Goal: Find contact information: Find contact information

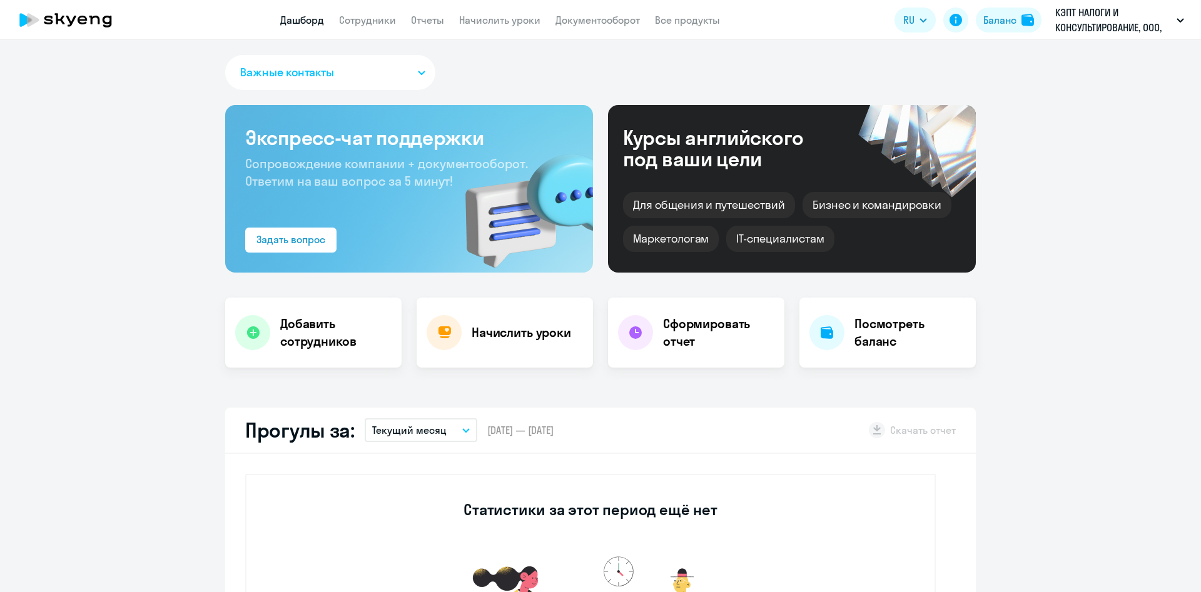
select select "30"
click at [383, 20] on link "Сотрудники" at bounding box center [367, 20] width 57 height 13
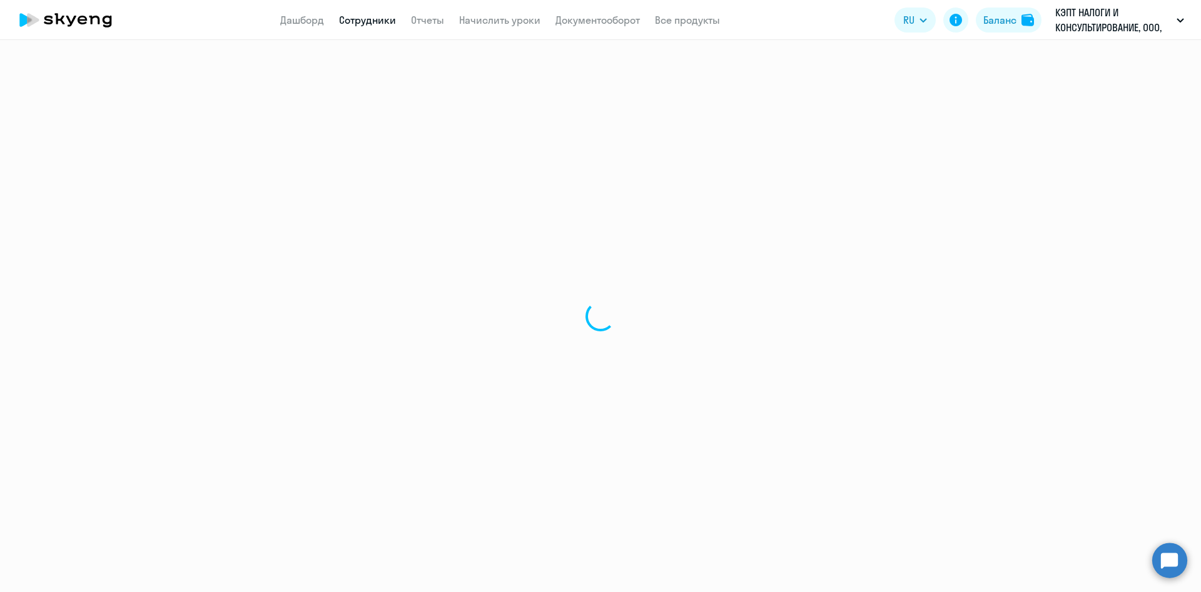
select select "30"
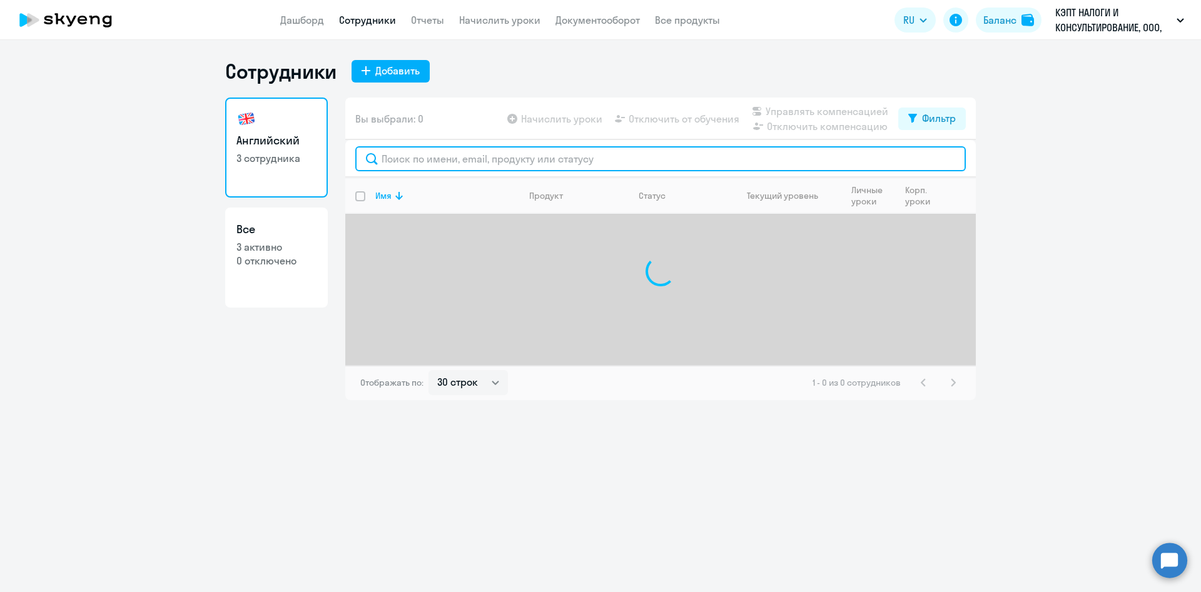
click at [442, 158] on input "text" at bounding box center [660, 158] width 610 height 25
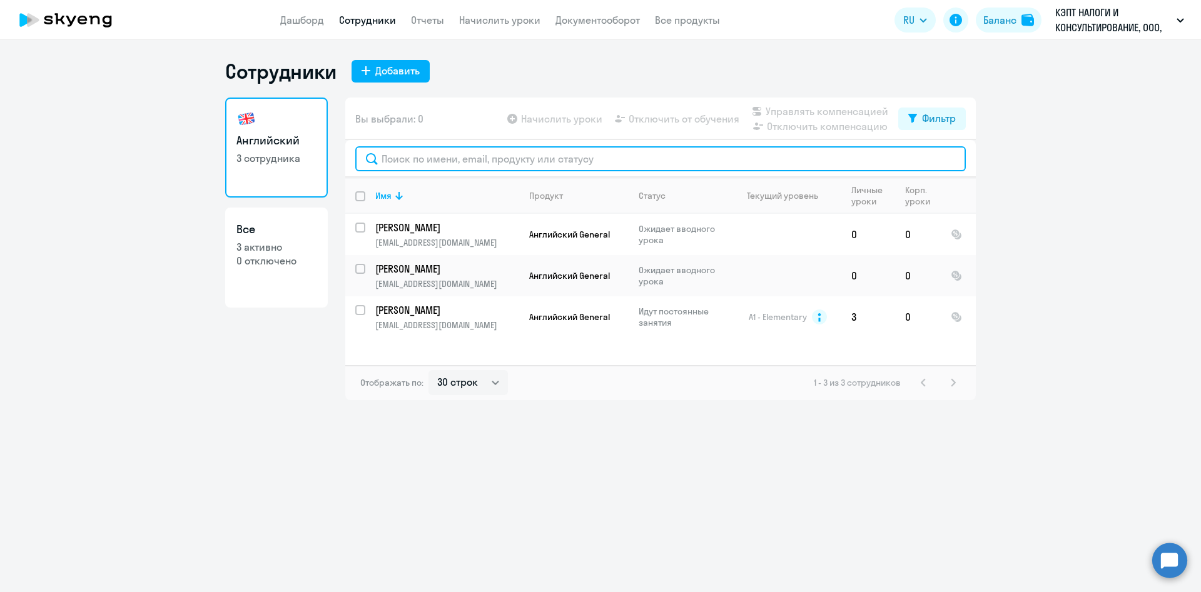
paste input "[PERSON_NAME]"
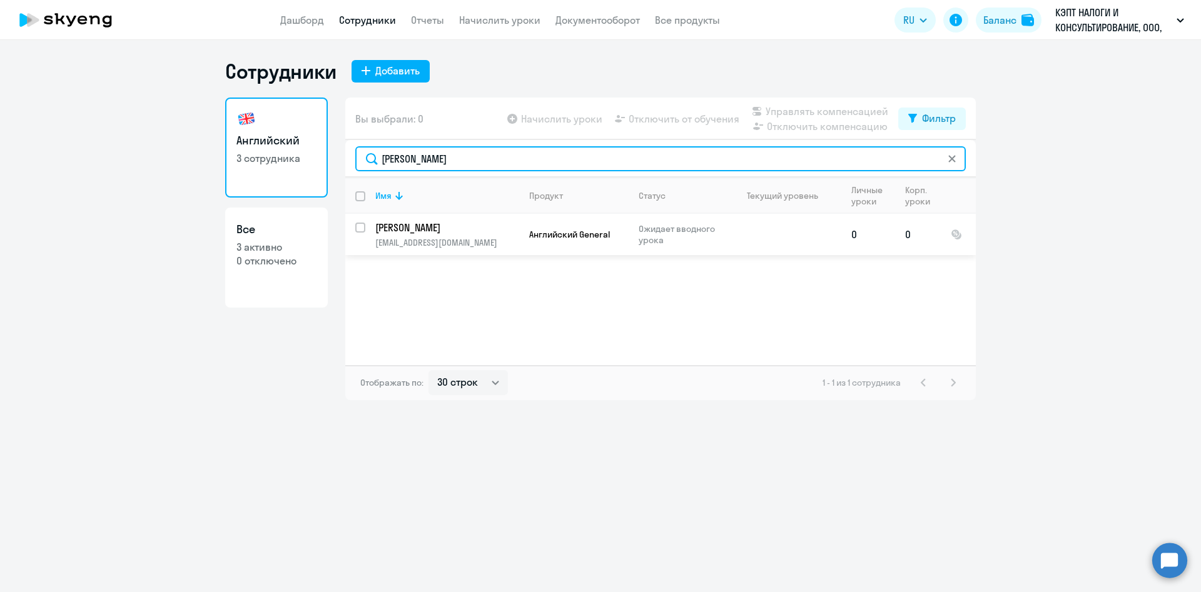
type input "[PERSON_NAME]"
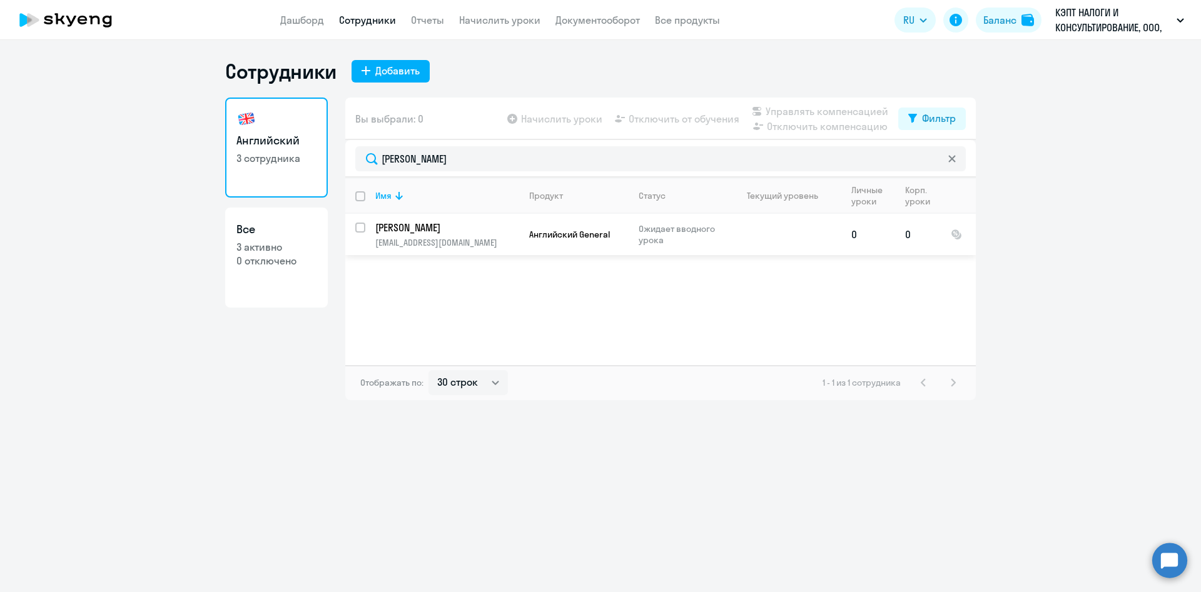
click at [445, 245] on p "[EMAIL_ADDRESS][DOMAIN_NAME]" at bounding box center [446, 242] width 143 height 11
select select "english"
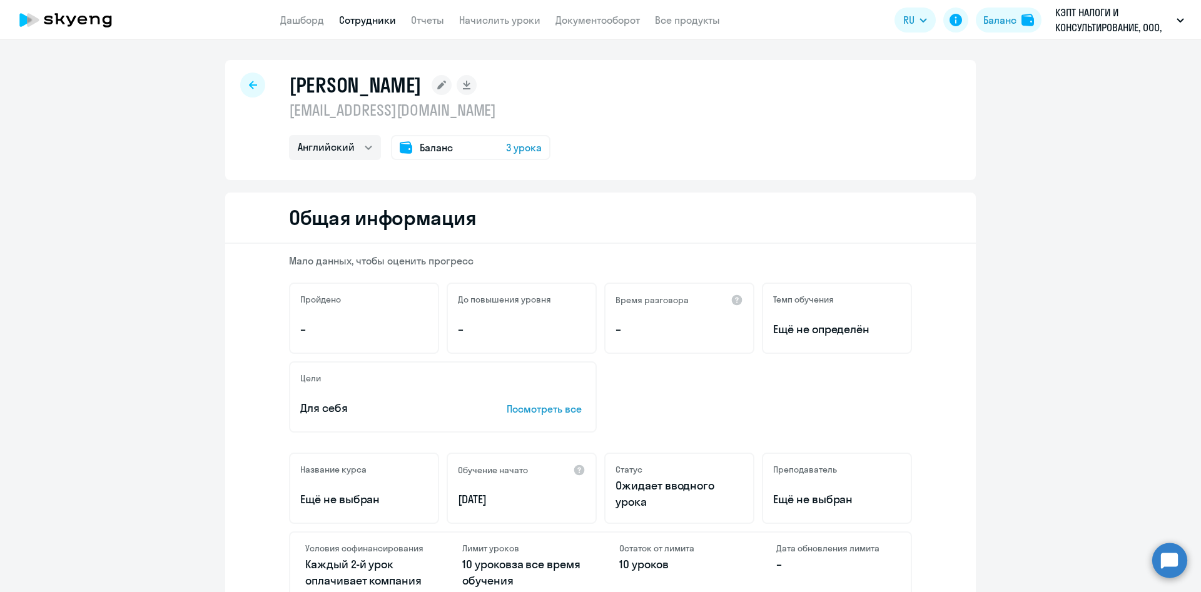
click at [359, 114] on p "[EMAIL_ADDRESS][DOMAIN_NAME]" at bounding box center [419, 110] width 261 height 20
copy p "[EMAIL_ADDRESS][DOMAIN_NAME]"
